Goal: Navigation & Orientation: Go to known website

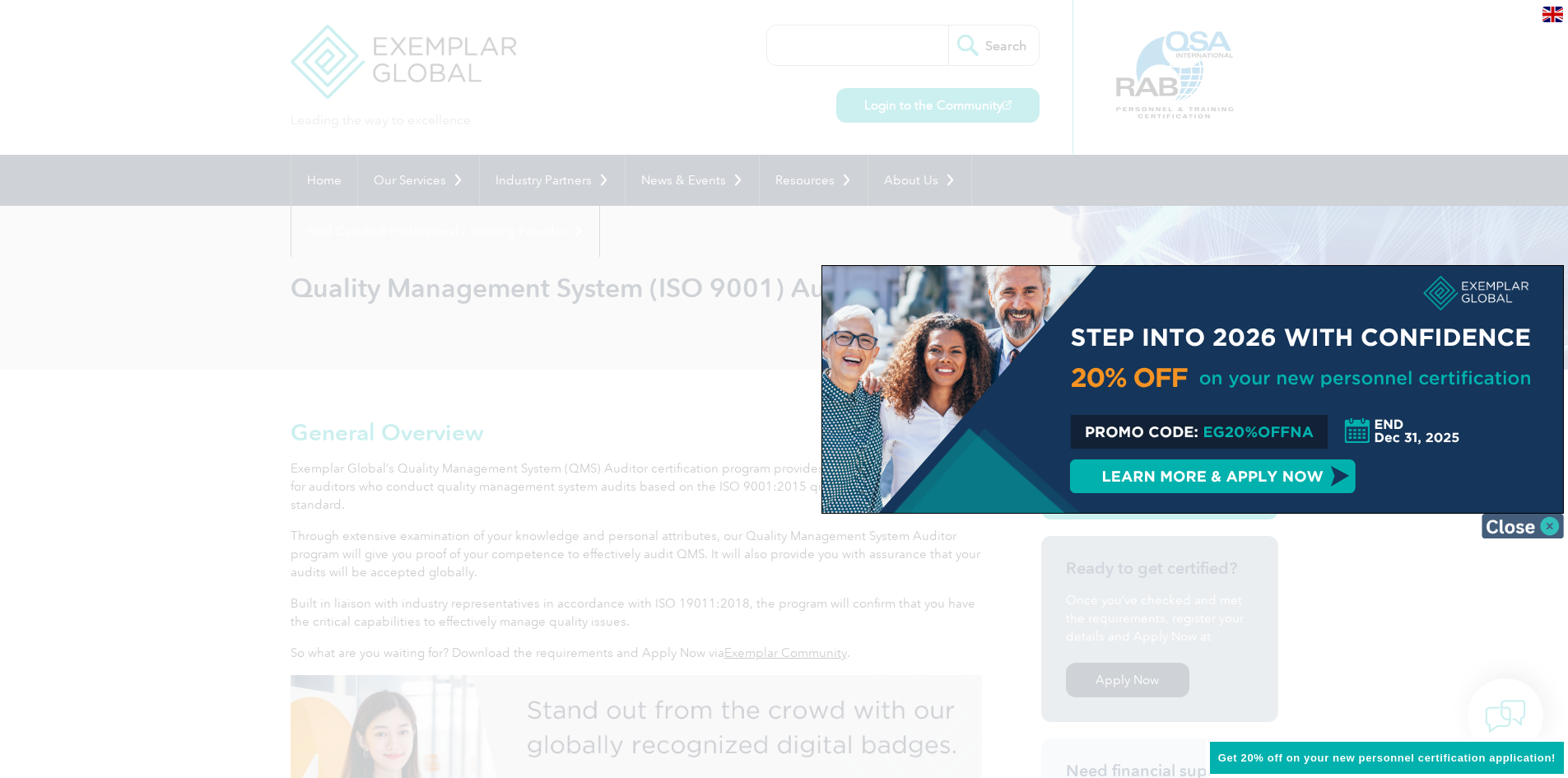
click at [1516, 523] on img at bounding box center [1523, 526] width 82 height 25
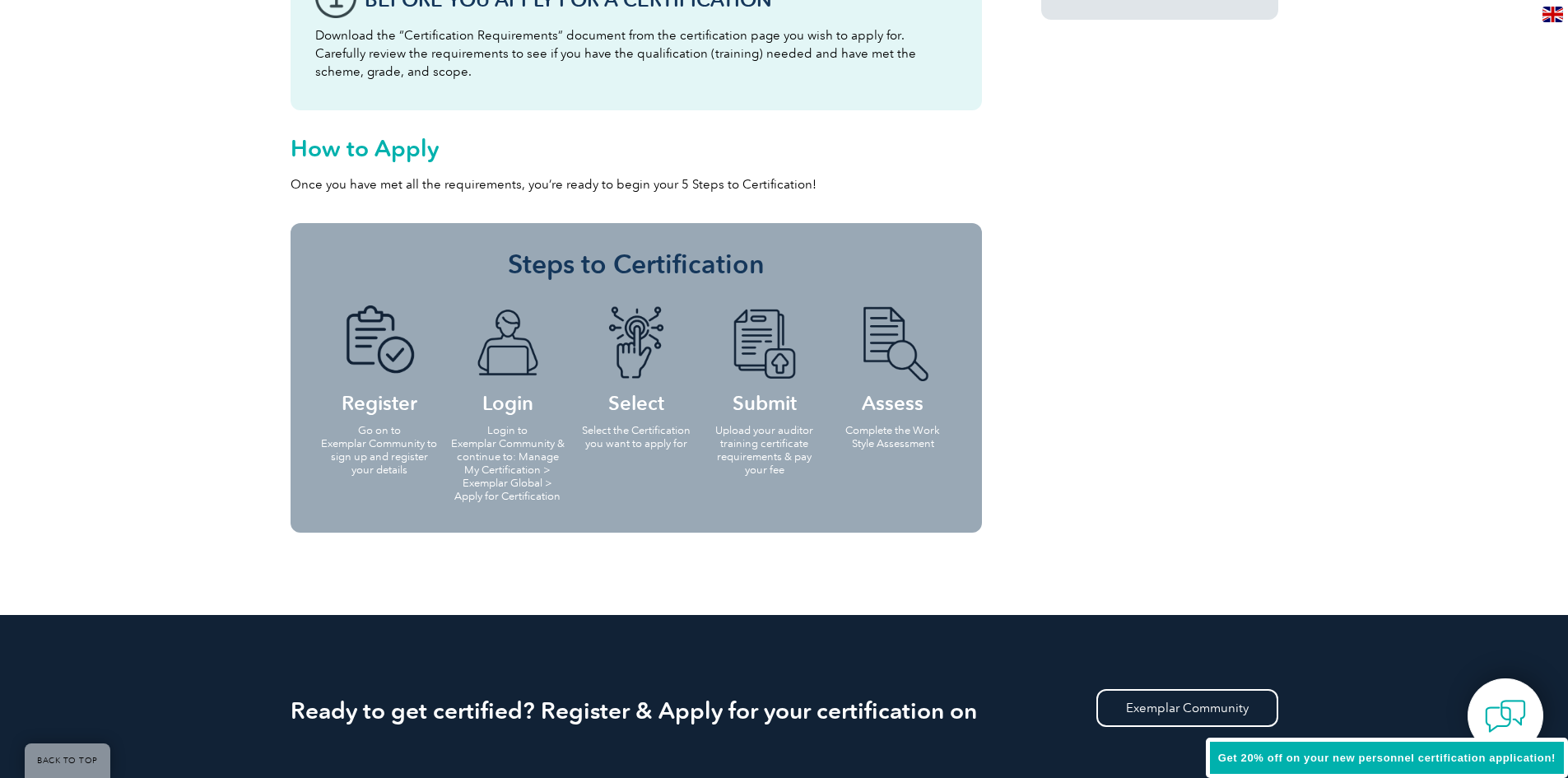
scroll to position [1400, 0]
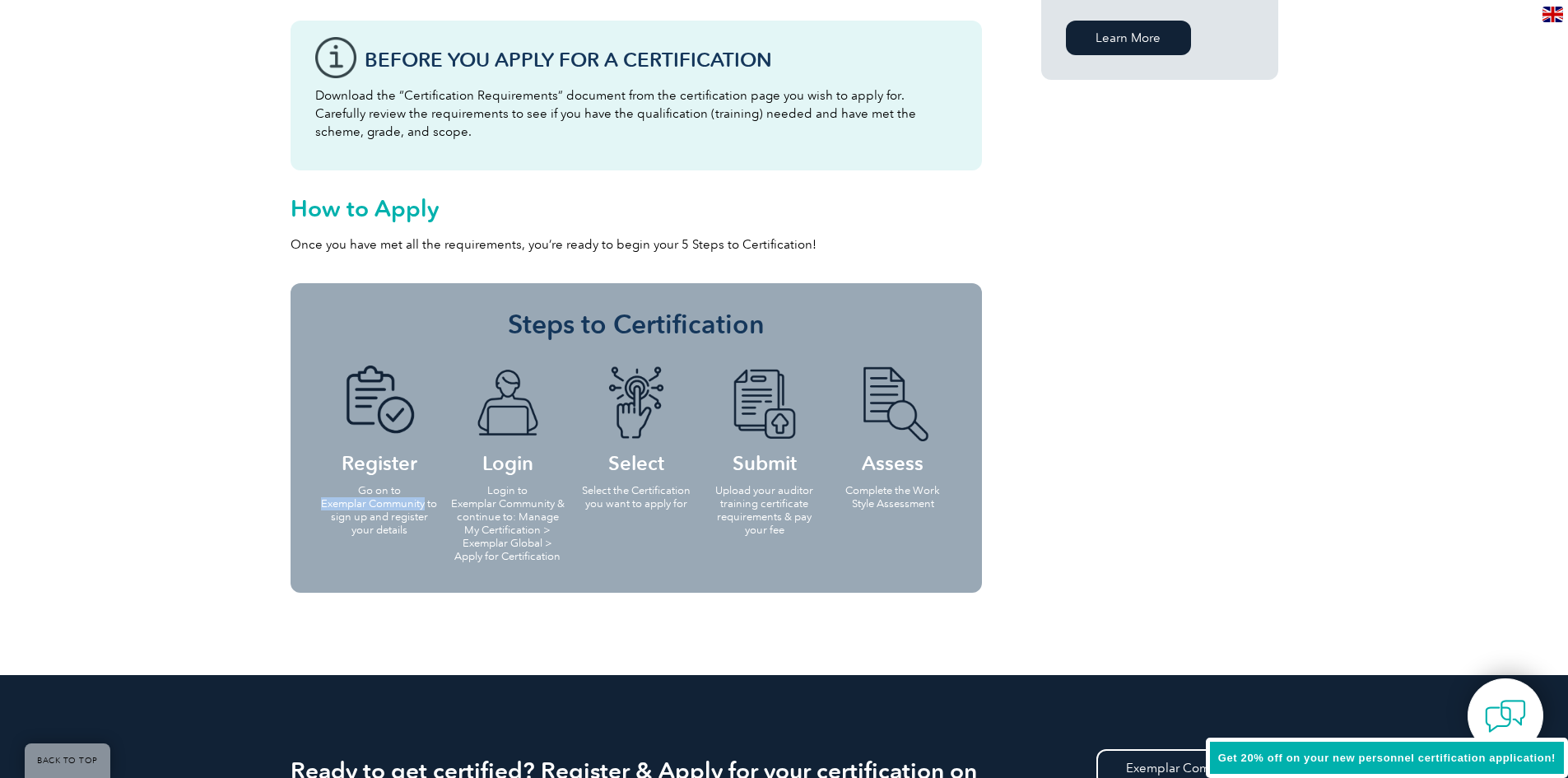
drag, startPoint x: 322, startPoint y: 505, endPoint x: 424, endPoint y: 504, distance: 102.0
click at [424, 504] on p "Go on to Exemplar Community to sign up and register your details" at bounding box center [380, 510] width 119 height 53
copy p "Exemplar Community"
click at [515, 509] on p "Login to Exemplar Community & continue to: Manage My Certification > Exemplar G…" at bounding box center [508, 524] width 119 height 79
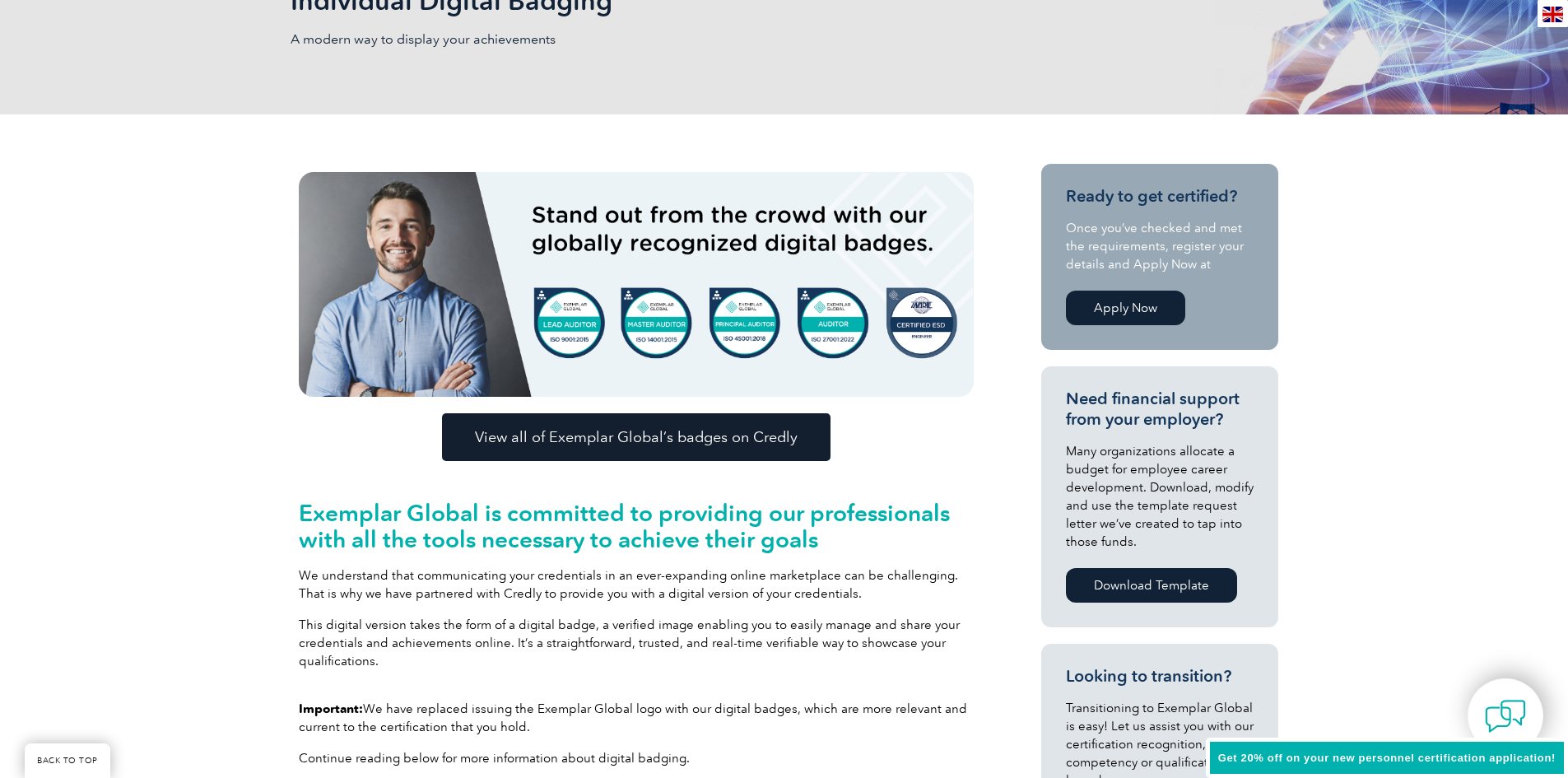
scroll to position [329, 0]
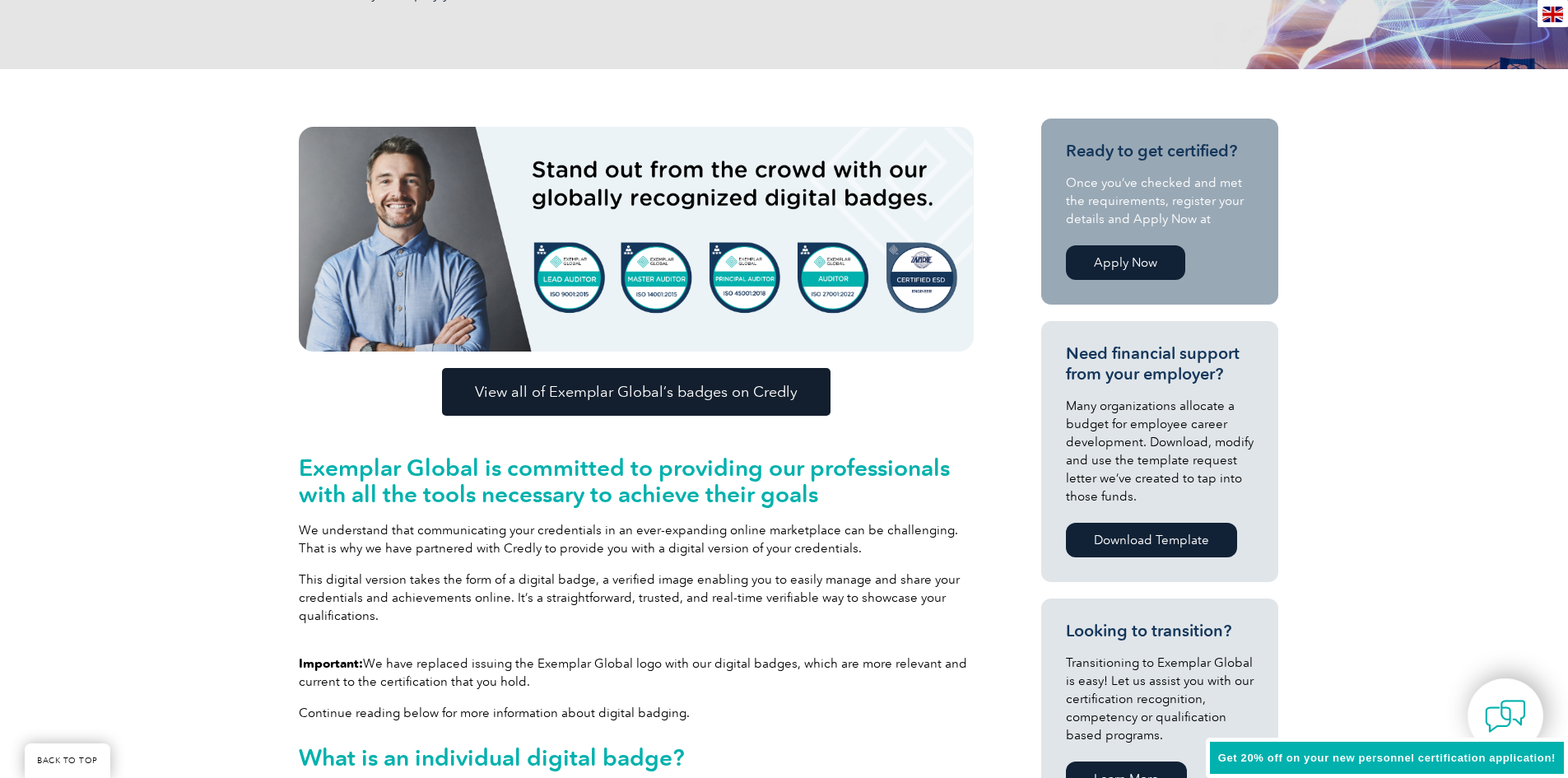
click at [714, 397] on span "View all of Exemplar Global’s badges on Credly" at bounding box center [636, 391] width 322 height 14
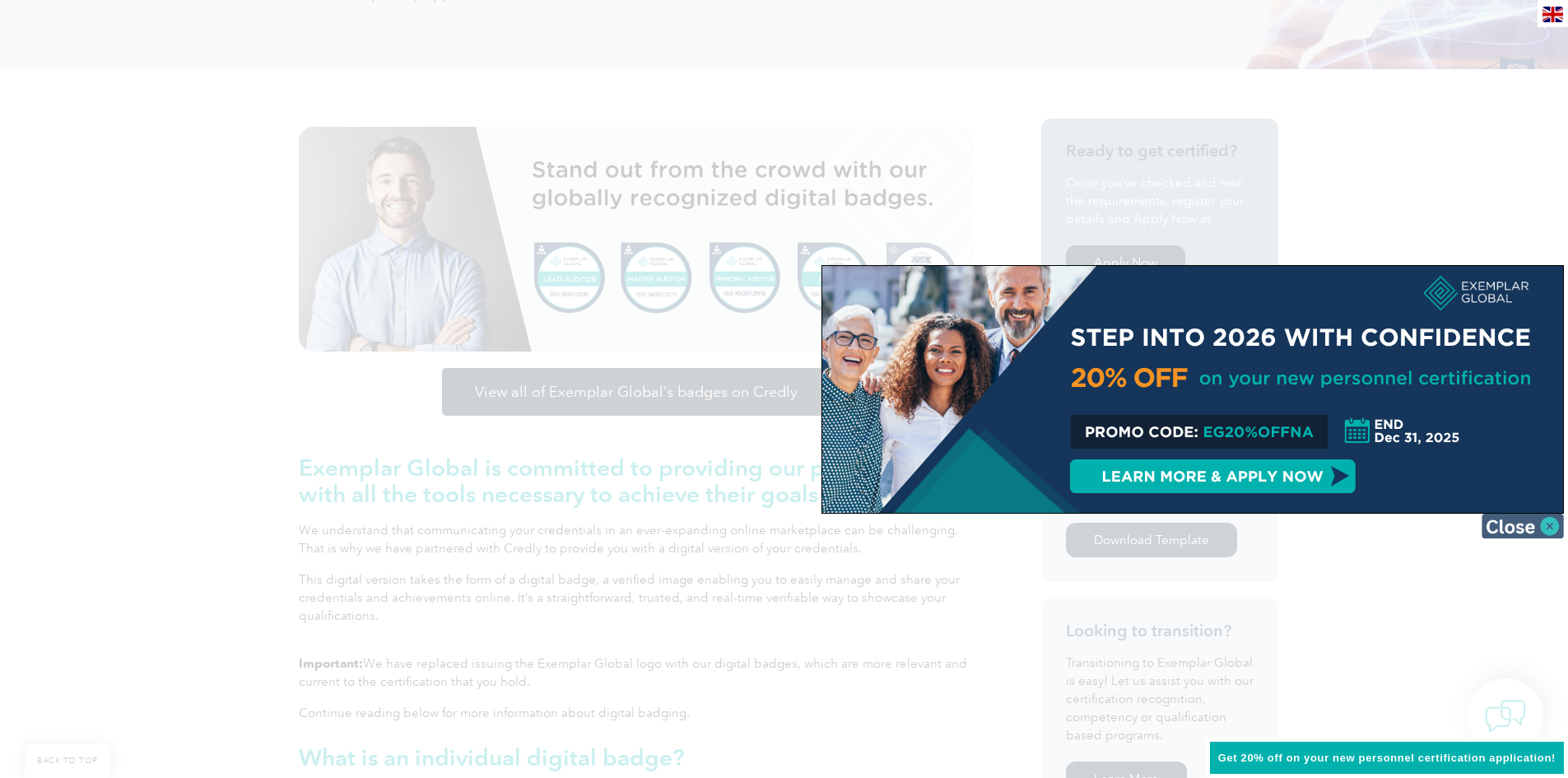
click at [1529, 530] on img at bounding box center [1523, 526] width 82 height 25
